Goal: Task Accomplishment & Management: Use online tool/utility

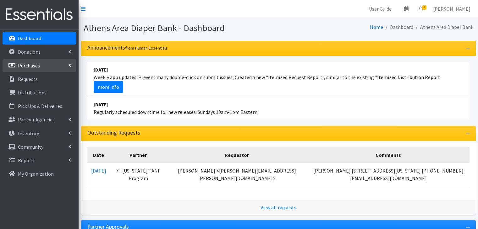
scroll to position [31, 0]
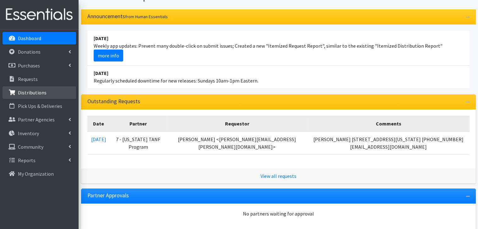
click at [34, 94] on p "Distributions" at bounding box center [32, 93] width 29 height 6
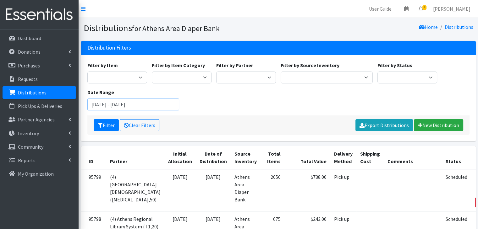
click at [143, 104] on input "June 30, 2025 - September 30, 2025" at bounding box center [133, 105] width 92 height 12
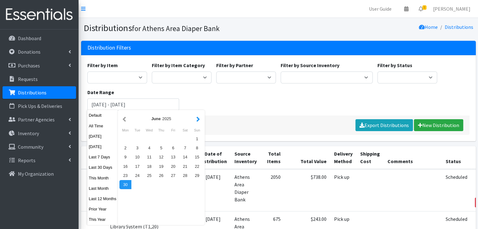
click at [199, 119] on button "button" at bounding box center [198, 119] width 7 height 8
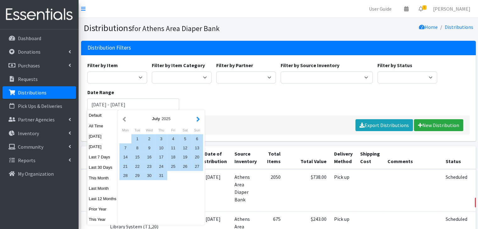
click at [199, 120] on button "button" at bounding box center [198, 119] width 7 height 8
click at [185, 159] on div "16" at bounding box center [185, 157] width 12 height 9
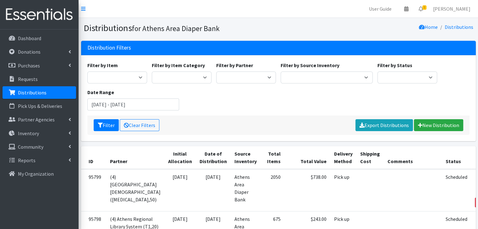
type input "August 16, 2025 - August 16, 2025"
click at [106, 127] on button "Filter" at bounding box center [106, 125] width 25 height 12
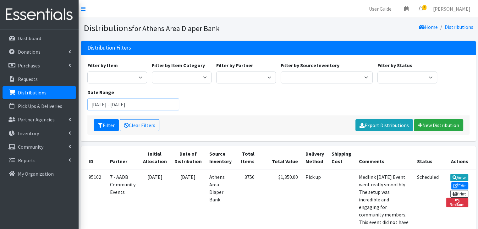
click at [155, 103] on input "August 16, 2025 - August 16, 2025" at bounding box center [133, 105] width 92 height 12
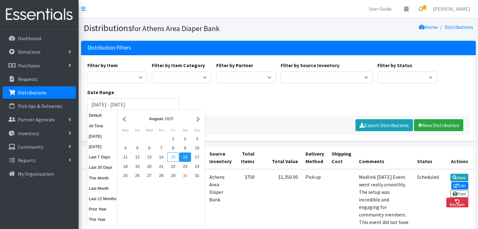
click at [170, 159] on div "15" at bounding box center [173, 157] width 12 height 9
type input "August 15, 2025 - August 15, 2025"
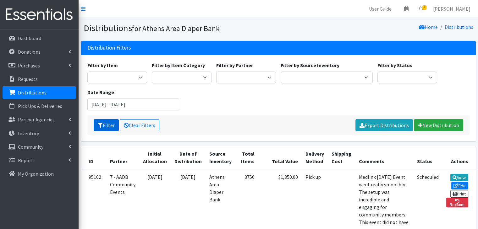
click at [107, 124] on button "Filter" at bounding box center [106, 125] width 25 height 12
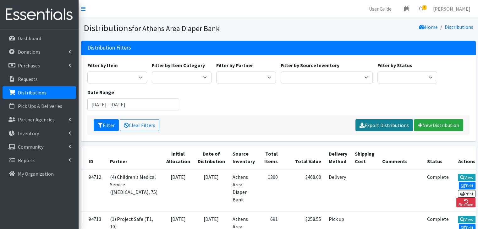
click at [387, 123] on link "Export Distributions" at bounding box center [385, 125] width 58 height 12
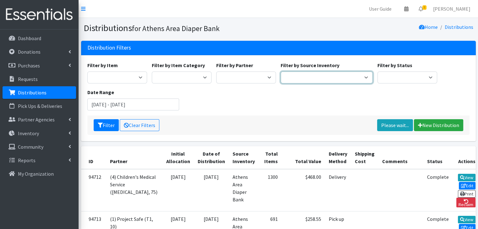
click at [298, 79] on select "Athens Area Diaper Bank Brightpaths - Athens FC-CIS Neighborhood Leaders Hub" at bounding box center [327, 78] width 92 height 12
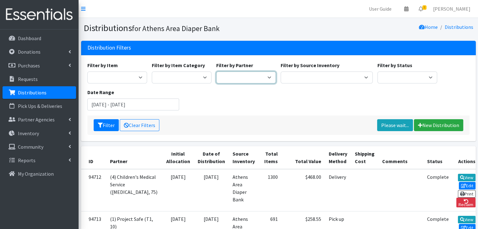
click at [246, 79] on select "(1) Athens Area Homeless Shelter (T1, 15) (1) Jubilee Partners (T1, 10) (1) Pea…" at bounding box center [246, 78] width 60 height 12
click at [186, 76] on select "Baby Diapers Cloth Diapers Toddler Pull-Ups Swim Diapers Adult Incontinence Pro…" at bounding box center [182, 78] width 60 height 12
click at [306, 104] on div "Filter by Item A: Babies - Size 01 (newborn) A: Babies - Size 0 (Preemie) A: Ba…" at bounding box center [278, 89] width 387 height 54
click at [151, 102] on input "August 15, 2025 - August 15, 2025" at bounding box center [133, 105] width 92 height 12
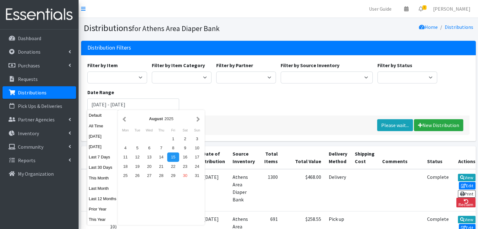
click at [208, 98] on div "Filter by Item A: Babies - Size 01 (newborn) A: Babies - Size 0 (Preemie) A: Ba…" at bounding box center [278, 89] width 387 height 54
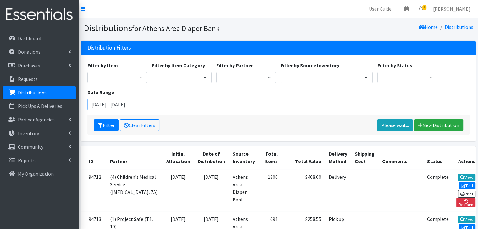
click at [118, 108] on input "August 15, 2025 - August 15, 2025" at bounding box center [133, 105] width 92 height 12
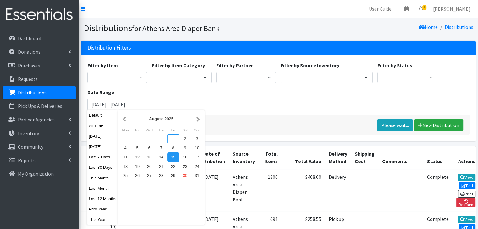
click at [174, 139] on div "1" at bounding box center [173, 139] width 12 height 9
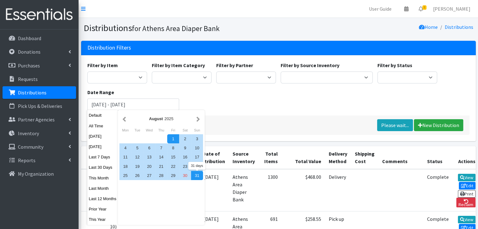
click at [194, 176] on div "31" at bounding box center [197, 175] width 12 height 9
type input "[DATE] - [DATE]"
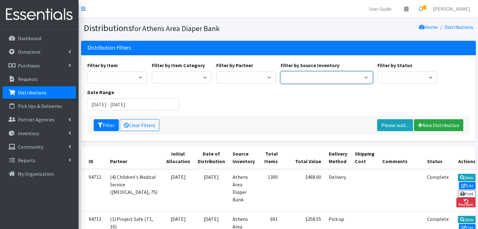
click at [297, 75] on select "Athens Area Diaper Bank Brightpaths - Athens FC-CIS Neighborhood Leaders Hub" at bounding box center [327, 78] width 92 height 12
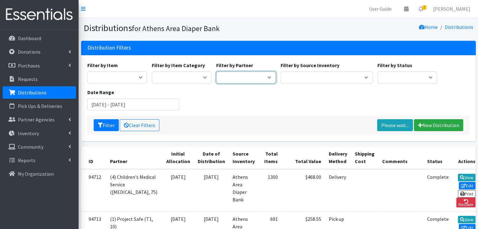
click at [233, 76] on select "(1) Athens Area Homeless Shelter (T1, 15) (1) Jubilee Partners (T1, 10) (1) Pea…" at bounding box center [246, 78] width 60 height 12
select select "3136"
click at [216, 72] on select "(1) Athens Area Homeless Shelter (T1, 15) (1) Jubilee Partners (T1, 10) (1) Pea…" at bounding box center [246, 78] width 60 height 12
click at [107, 126] on button "Filter" at bounding box center [106, 125] width 25 height 12
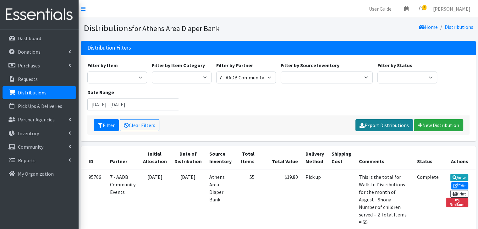
click at [388, 126] on link "Export Distributions" at bounding box center [385, 125] width 58 height 12
